Goal: Information Seeking & Learning: Learn about a topic

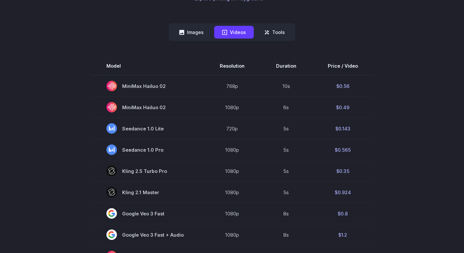
scroll to position [166, 0]
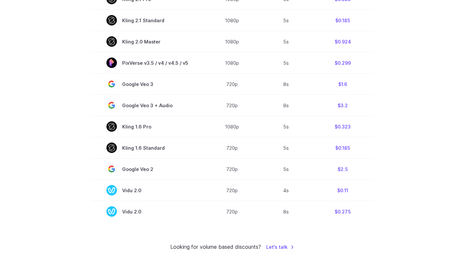
scroll to position [407, 0]
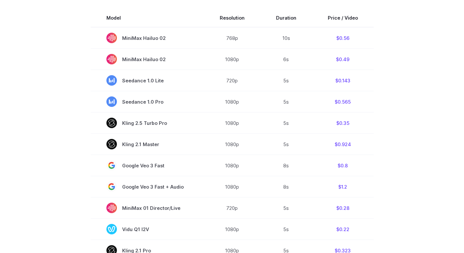
scroll to position [211, 0]
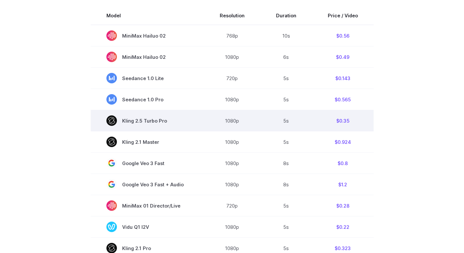
click at [198, 120] on td "Kling 2.5 Turbo Pro" at bounding box center [147, 120] width 113 height 21
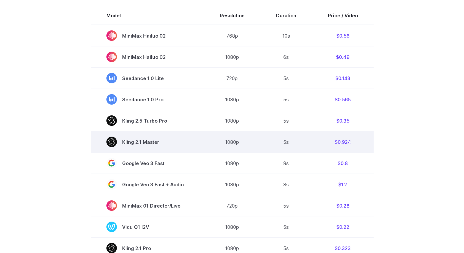
click at [201, 143] on td "Kling 2.1 Master" at bounding box center [147, 142] width 113 height 21
click at [201, 145] on td "Kling 2.1 Master" at bounding box center [147, 142] width 113 height 21
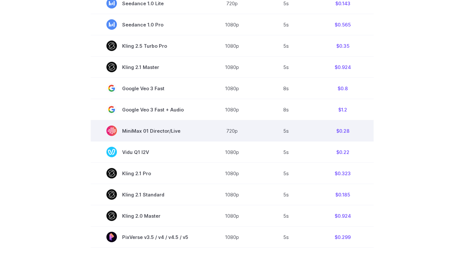
scroll to position [282, 0]
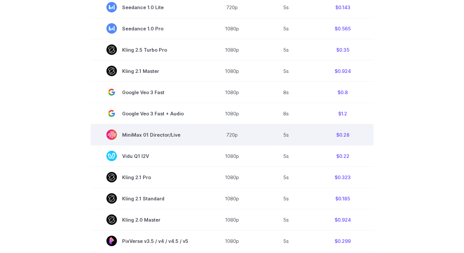
click at [310, 135] on td "5s" at bounding box center [286, 134] width 52 height 21
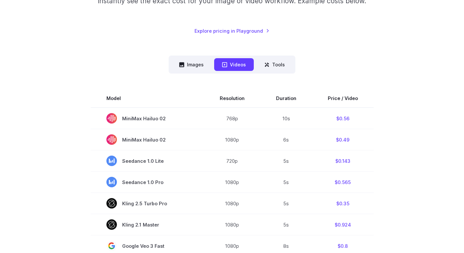
scroll to position [106, 0]
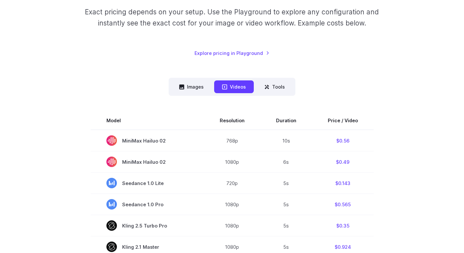
click at [189, 85] on button "Images" at bounding box center [191, 86] width 40 height 13
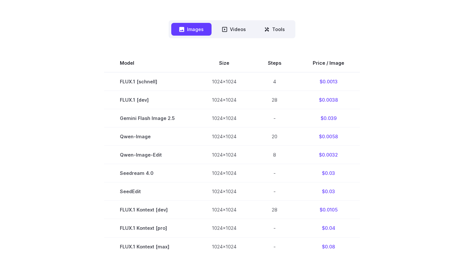
scroll to position [153, 0]
